Goal: Navigation & Orientation: Understand site structure

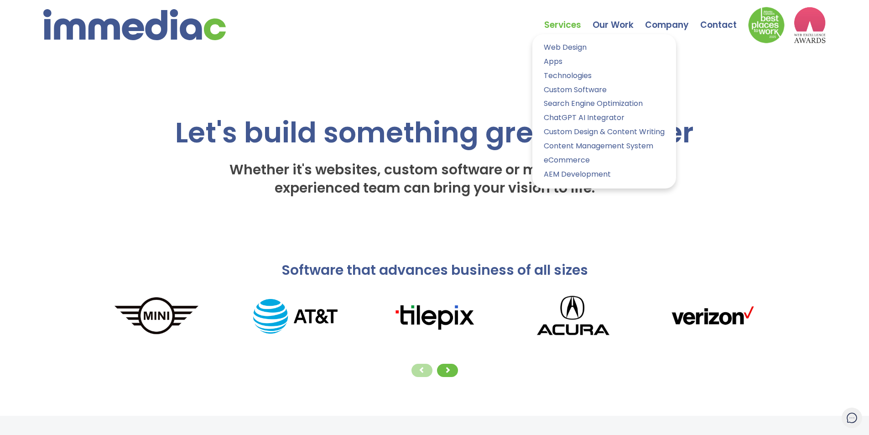
click at [574, 27] on link "Services" at bounding box center [568, 18] width 48 height 32
click at [559, 160] on link "eCommerce" at bounding box center [604, 160] width 130 height 13
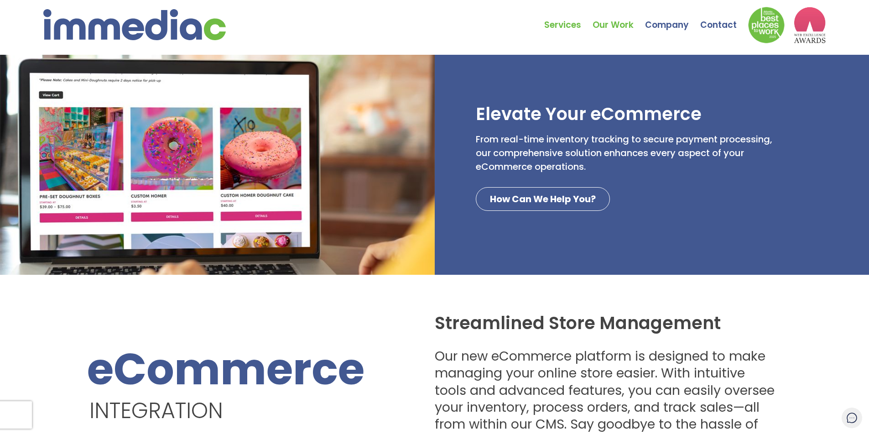
click at [606, 25] on link "Our Work" at bounding box center [619, 18] width 52 height 32
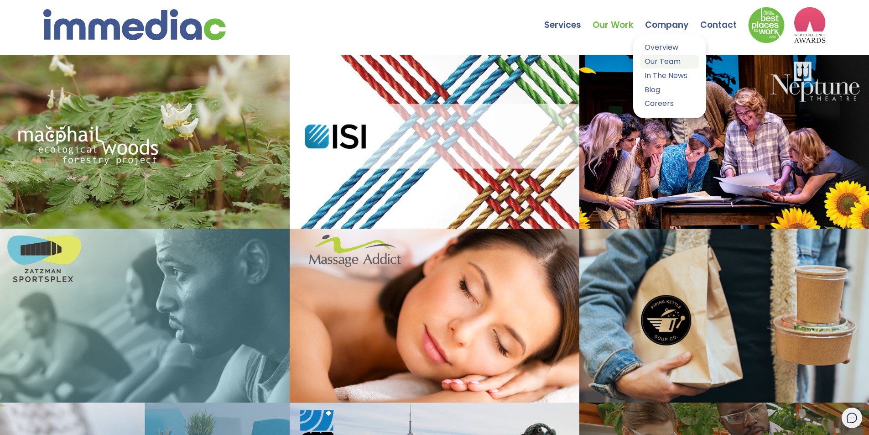
click at [652, 62] on link "Our Team" at bounding box center [669, 61] width 59 height 13
